Goal: Task Accomplishment & Management: Use online tool/utility

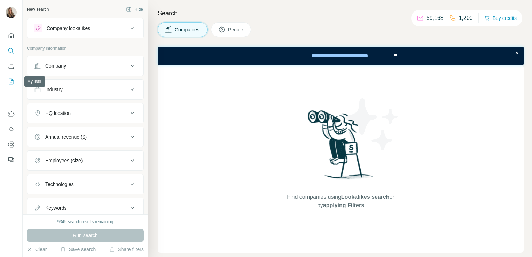
click at [11, 82] on icon "My lists" at bounding box center [11, 81] width 7 height 7
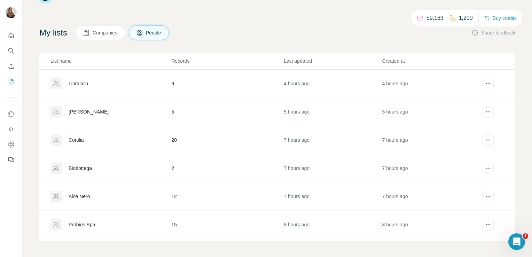
click at [73, 140] on div "Cortilia" at bounding box center [76, 139] width 15 height 7
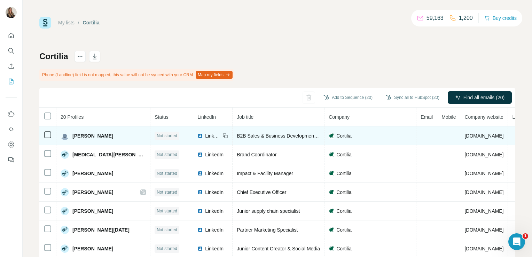
scroll to position [0, 31]
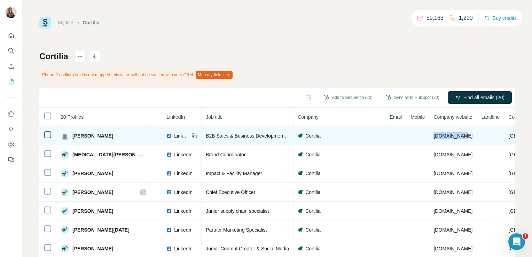
drag, startPoint x: 427, startPoint y: 134, endPoint x: 401, endPoint y: 137, distance: 25.7
click at [429, 137] on td "[DOMAIN_NAME]" at bounding box center [453, 135] width 48 height 19
copy span "[DOMAIN_NAME]"
